Goal: Task Accomplishment & Management: Manage account settings

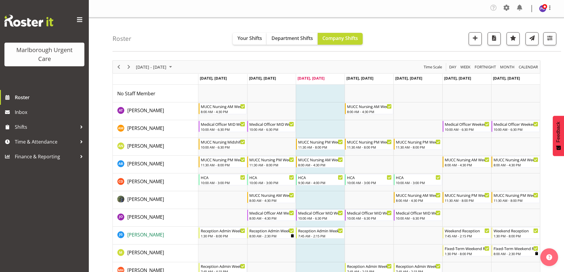
click at [156, 235] on span "[PERSON_NAME]" at bounding box center [145, 234] width 37 height 7
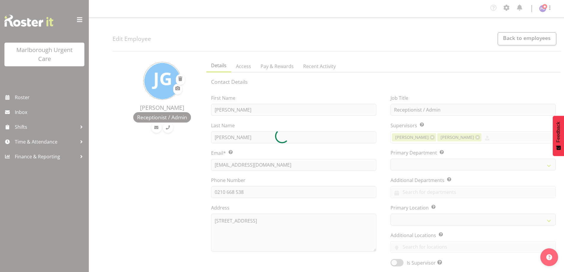
select select "TimelineWeek"
select select
select select "925"
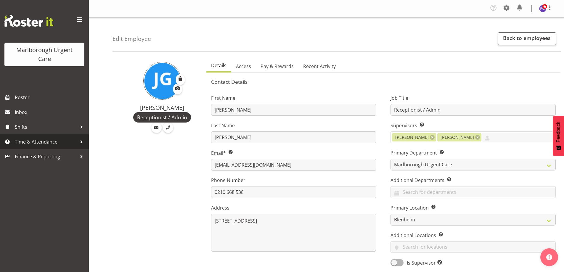
click at [51, 138] on span "Time & Attendance" at bounding box center [46, 141] width 62 height 9
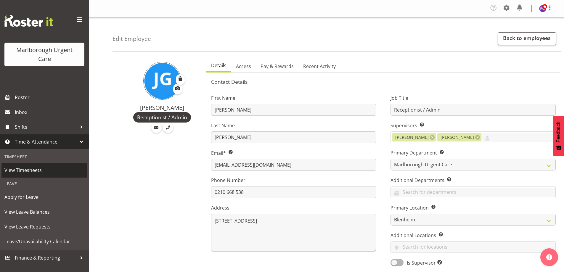
click at [36, 171] on span "View Timesheets" at bounding box center [44, 170] width 80 height 9
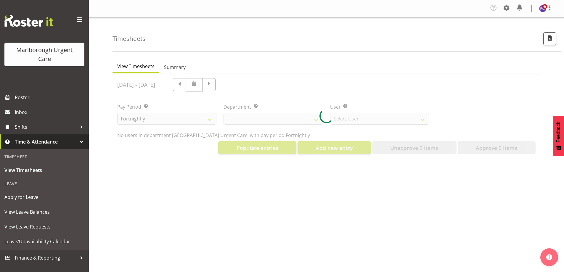
select select "925"
select select "11836"
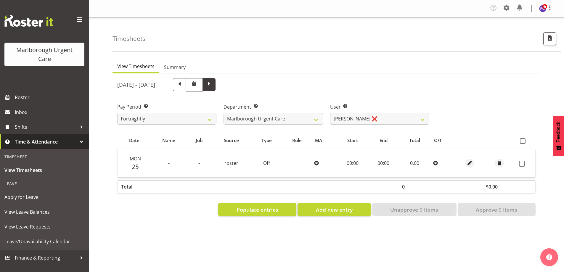
click at [213, 87] on span at bounding box center [209, 84] width 8 height 8
select select
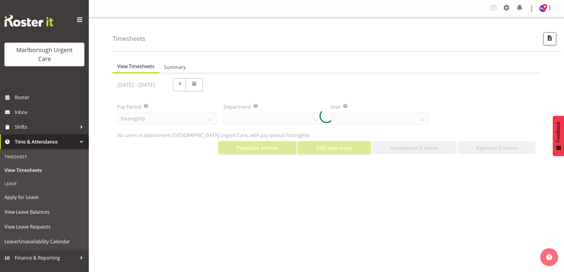
select select "925"
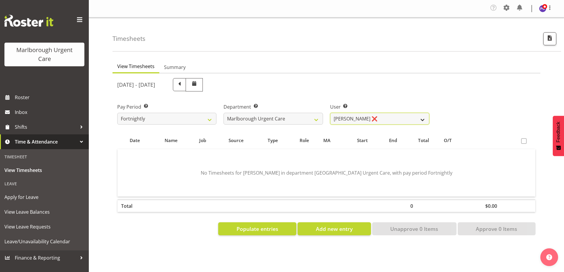
click at [421, 119] on select "Agnes Tyson ❌ Alexandra Madigan ❌ Alysia Newman-Woods ❌ Amber Venning-Slater ❌ …" at bounding box center [379, 119] width 99 height 12
select select "11850"
click at [330, 113] on select "Agnes Tyson ❌ Alexandra Madigan ❌ Alysia Newman-Woods ❌ Amber Venning-Slater ❌ …" at bounding box center [379, 119] width 99 height 12
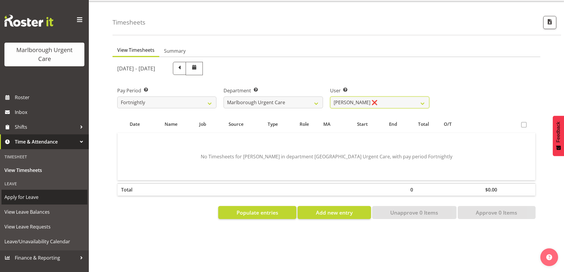
scroll to position [25, 0]
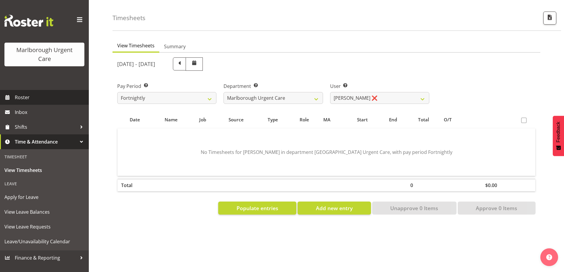
click at [28, 92] on link "Roster" at bounding box center [44, 97] width 89 height 15
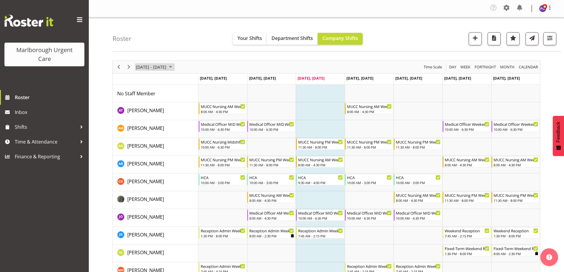
click at [174, 67] on span "September 01 - 07, 2025" at bounding box center [170, 66] width 7 height 7
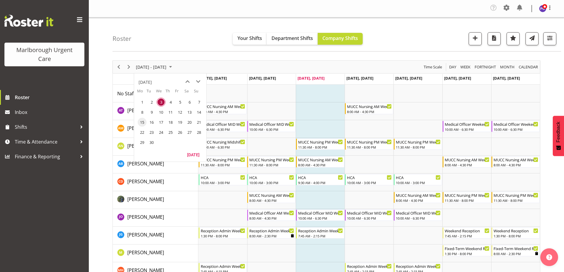
click at [142, 119] on span "15" at bounding box center [142, 122] width 9 height 9
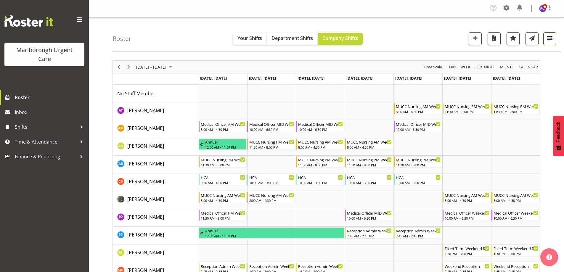
click at [548, 36] on span "button" at bounding box center [550, 38] width 8 height 8
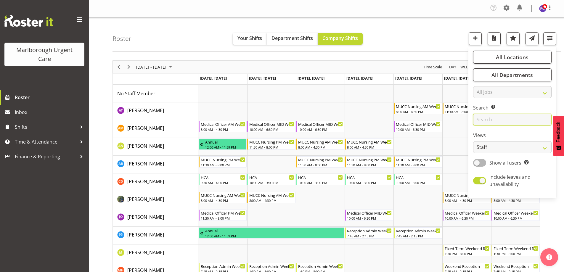
click at [483, 122] on input "text" at bounding box center [512, 120] width 78 height 12
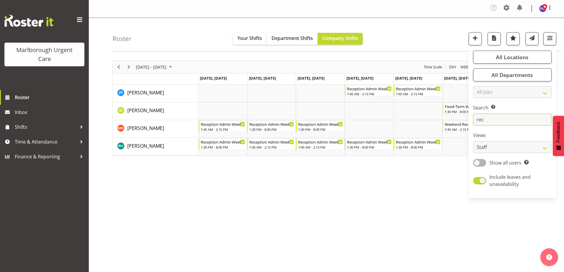
type input "rec"
click at [430, 177] on div "[DATE] - [DATE] [DATE] Day Week Fortnight Month calendar Month Agenda Time Scal…" at bounding box center [337, 174] width 451 height 237
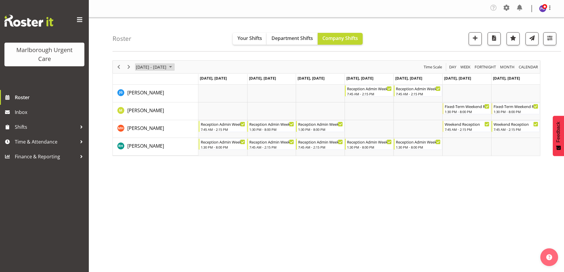
click at [174, 68] on span "September 15 - 21, 2025" at bounding box center [170, 66] width 7 height 7
click at [142, 142] on span "29" at bounding box center [142, 142] width 9 height 9
